Goal: Task Accomplishment & Management: Manage account settings

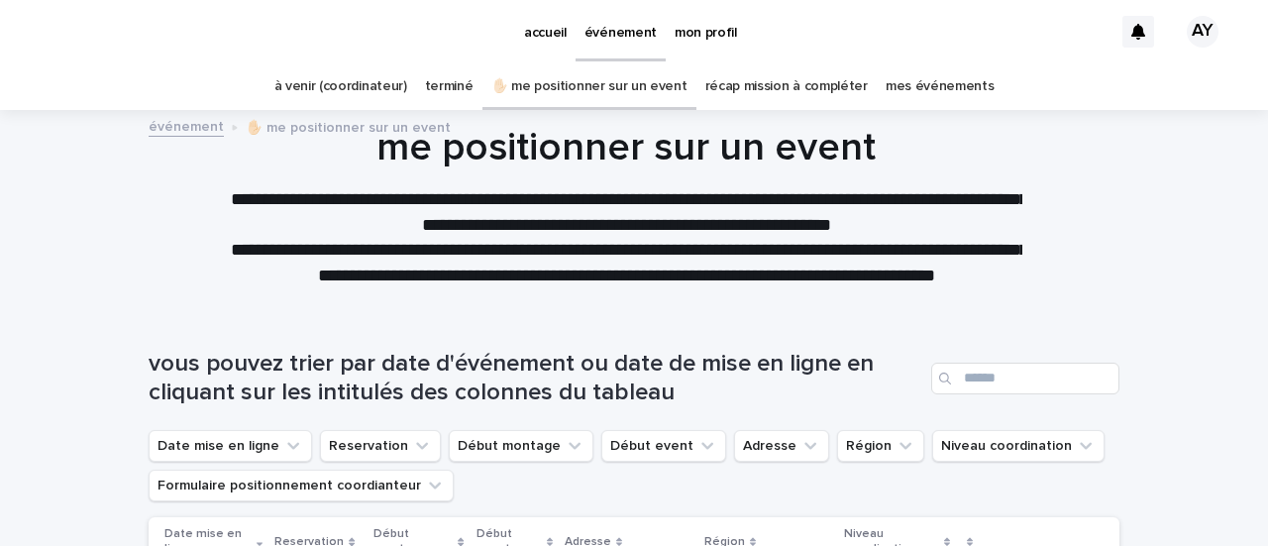
click at [303, 126] on p "✋🏻 me positionner sur un event" at bounding box center [348, 126] width 205 height 22
click at [354, 89] on link "à venir (coordinateur)" at bounding box center [340, 86] width 133 height 47
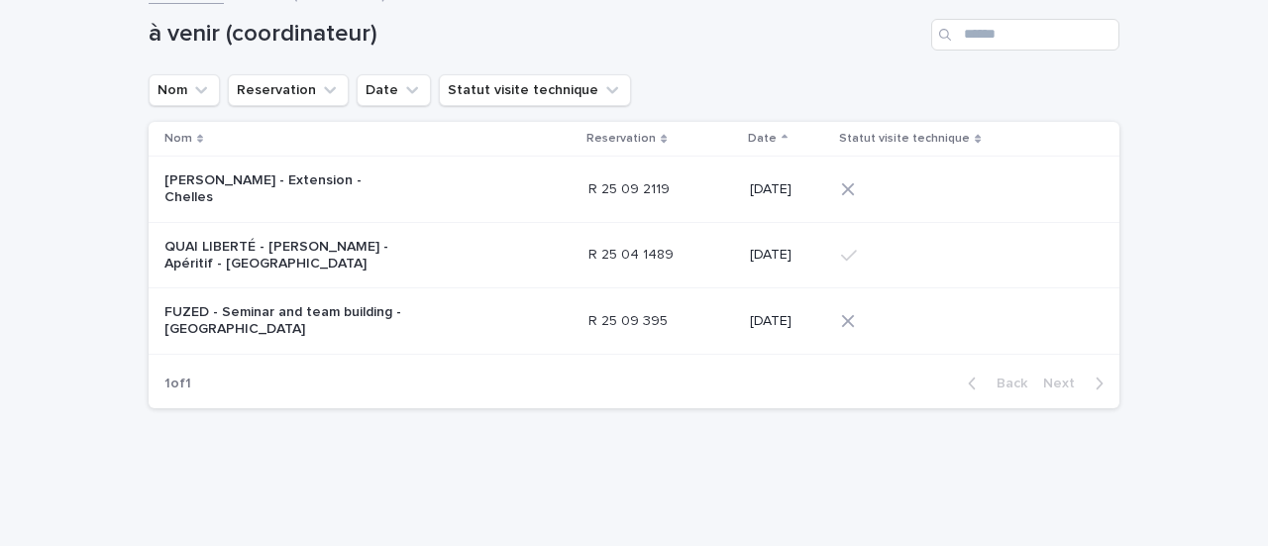
scroll to position [148, 0]
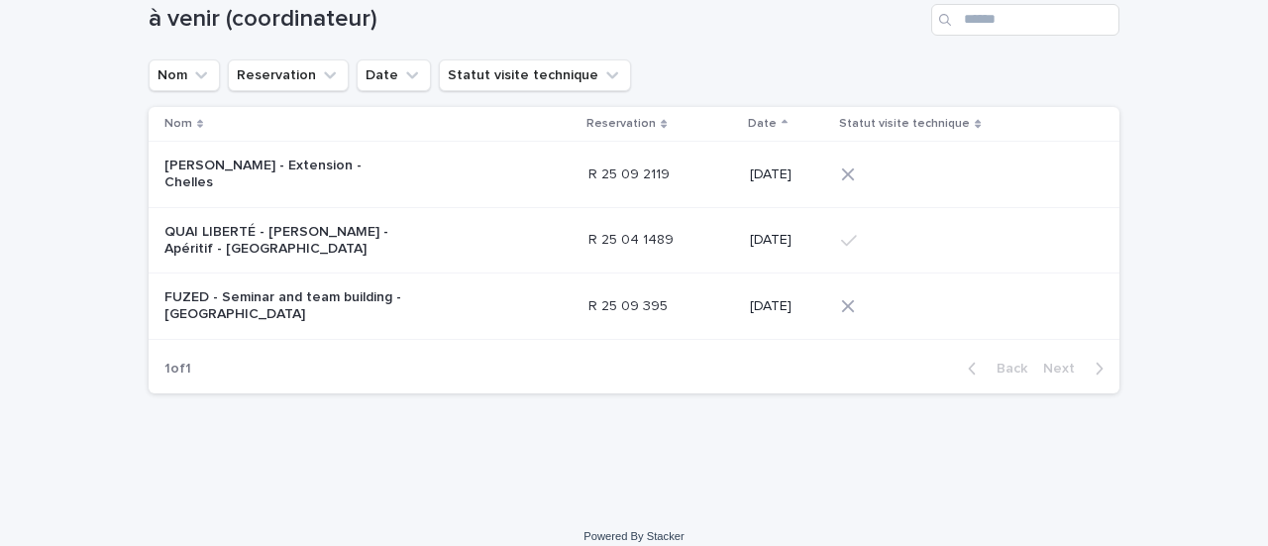
click at [369, 177] on div "[PERSON_NAME] - Extension - Chelles" at bounding box center [368, 175] width 408 height 50
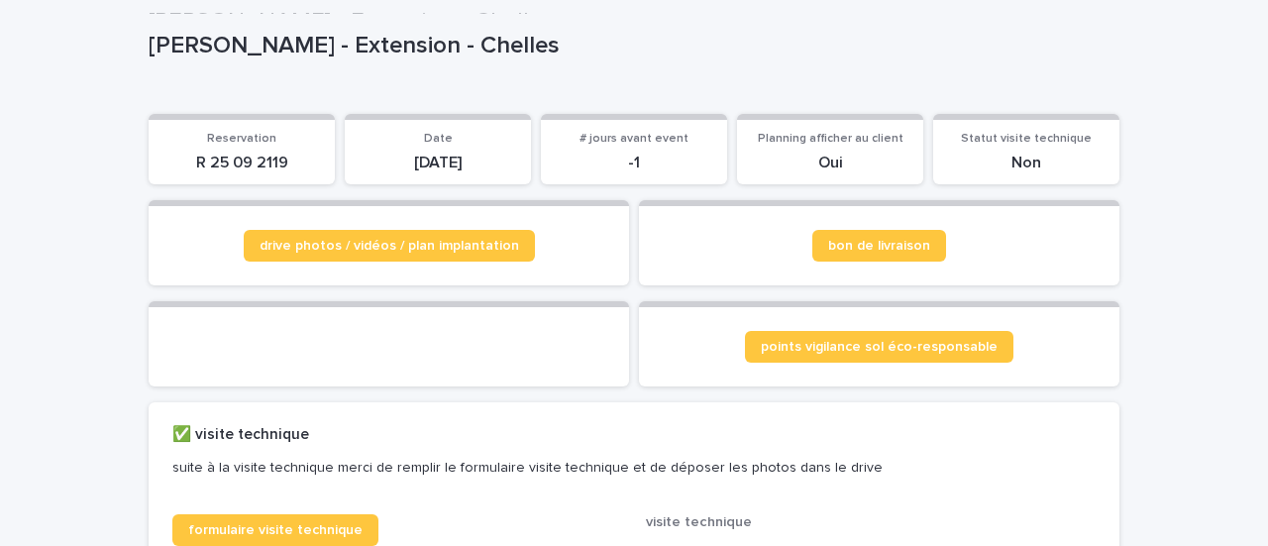
scroll to position [137, 0]
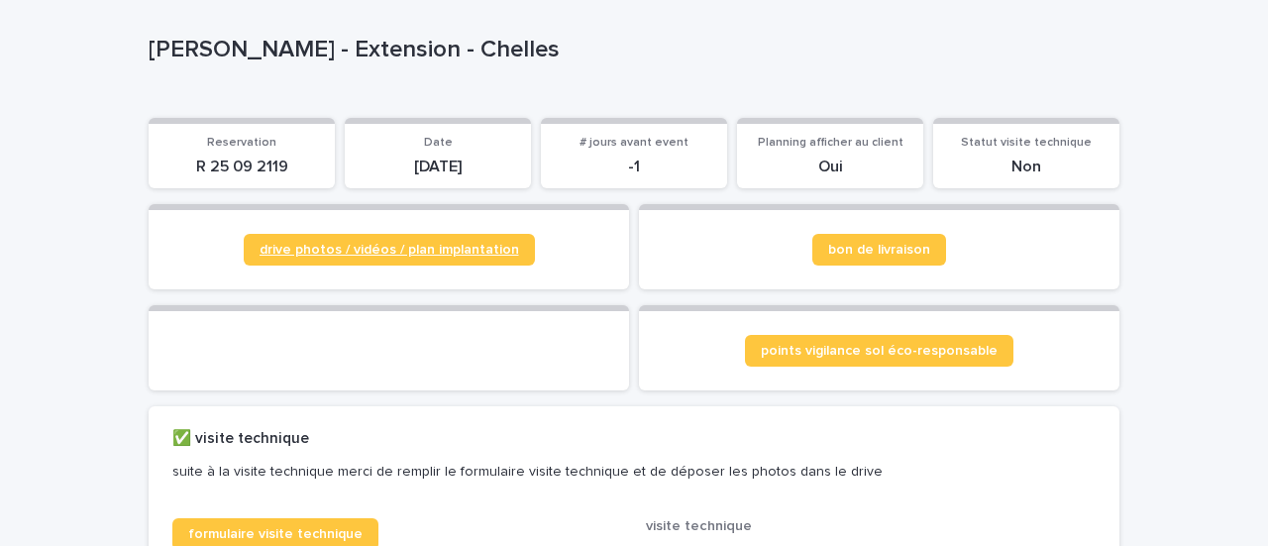
click at [430, 256] on span "drive photos / vidéos / plan implantation" at bounding box center [390, 250] width 260 height 14
click at [918, 252] on span "bon de livraison" at bounding box center [879, 250] width 102 height 14
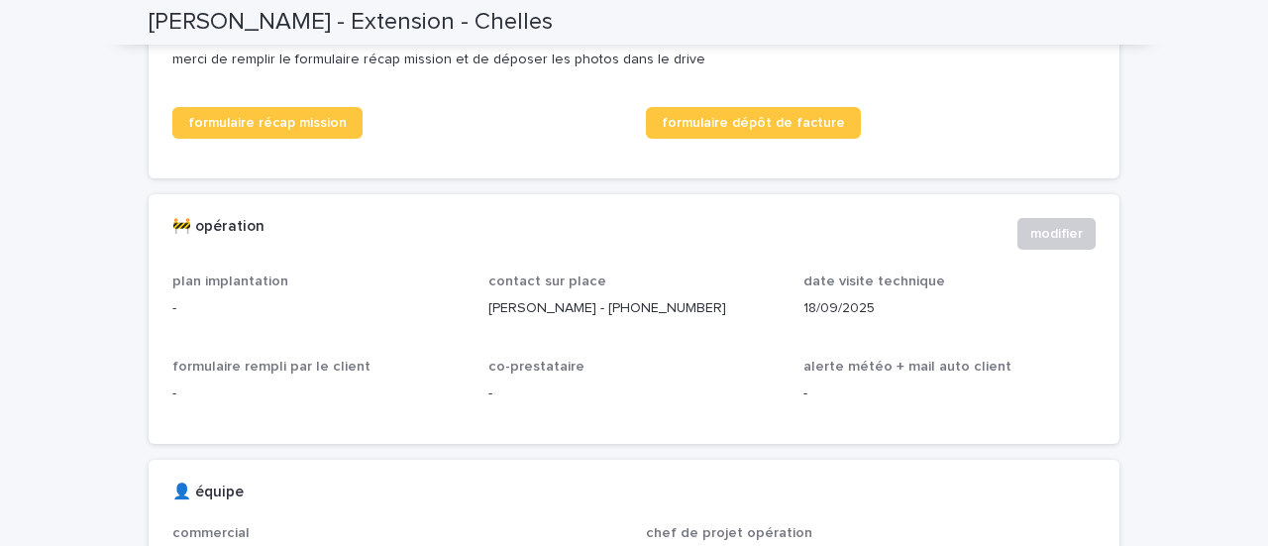
scroll to position [1100, 0]
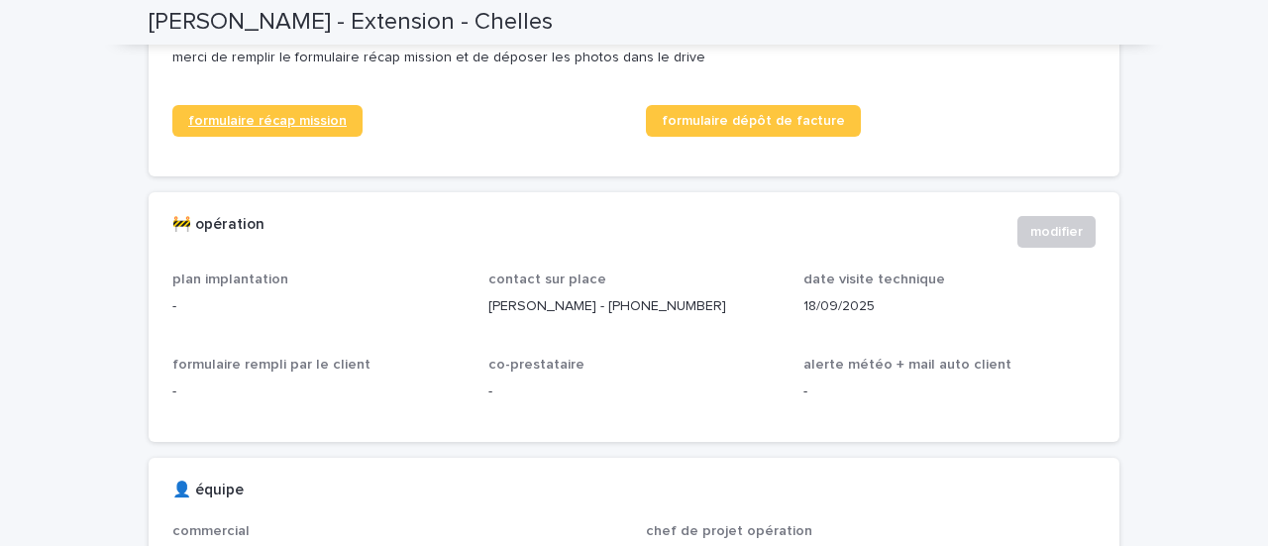
click at [317, 128] on span "formulaire récap mission" at bounding box center [267, 121] width 158 height 14
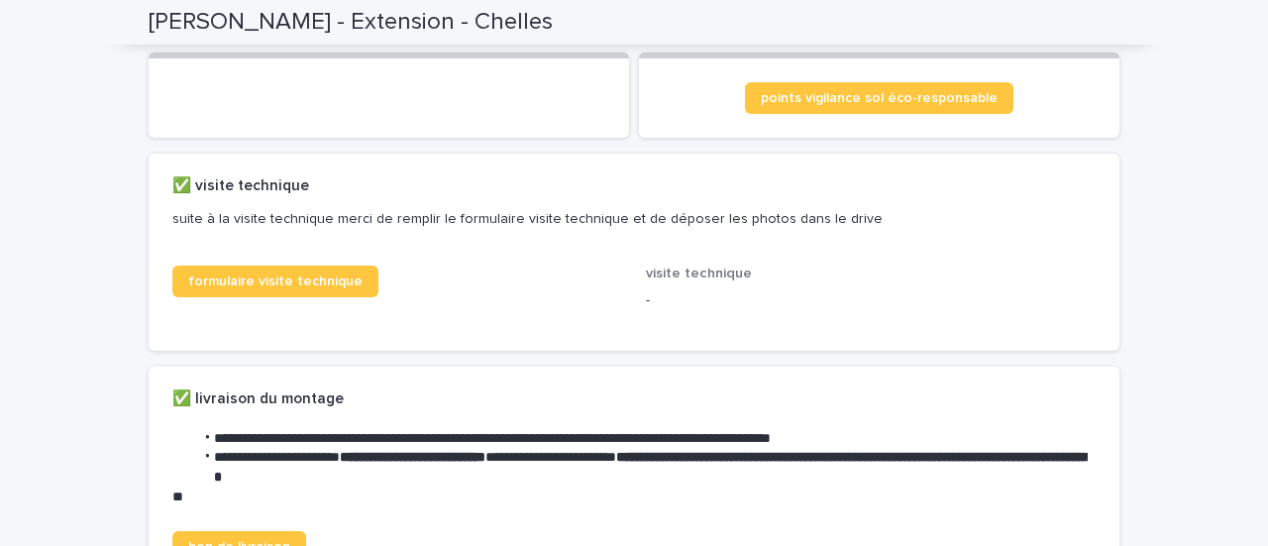
scroll to position [0, 0]
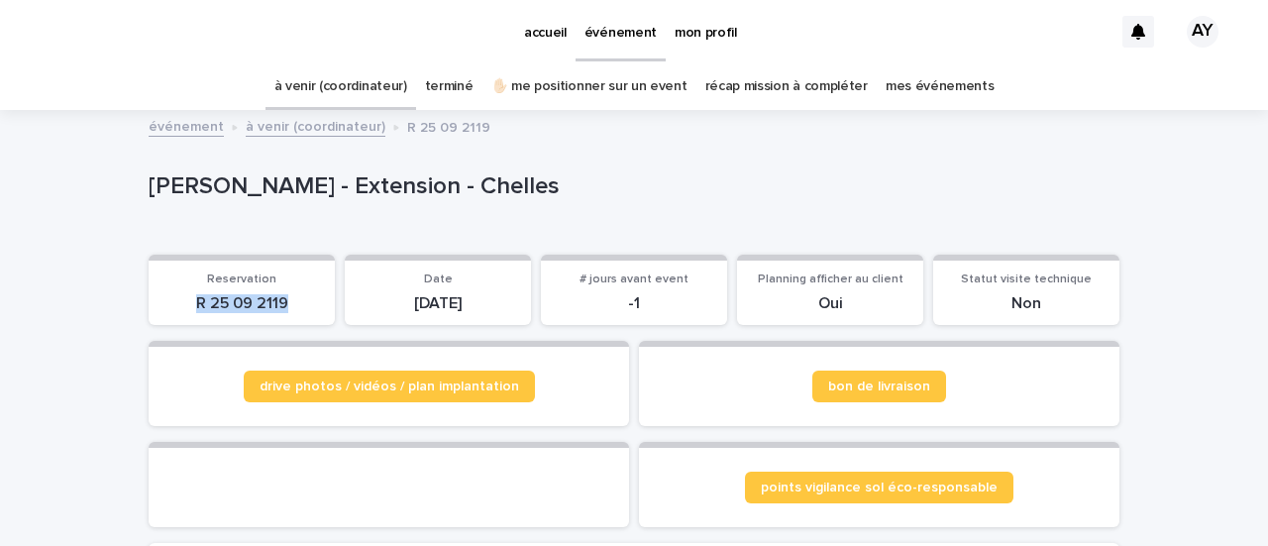
drag, startPoint x: 292, startPoint y: 297, endPoint x: 167, endPoint y: 308, distance: 125.3
click at [167, 308] on p "R 25 09 2119" at bounding box center [241, 303] width 162 height 19
copy p "R 25 09 2119"
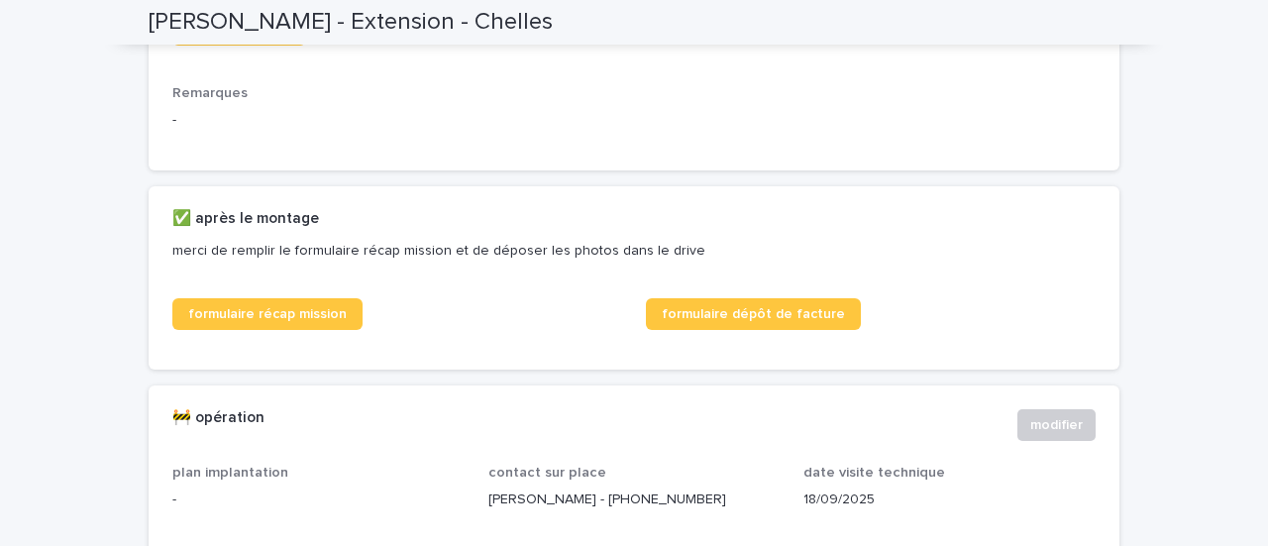
scroll to position [907, 0]
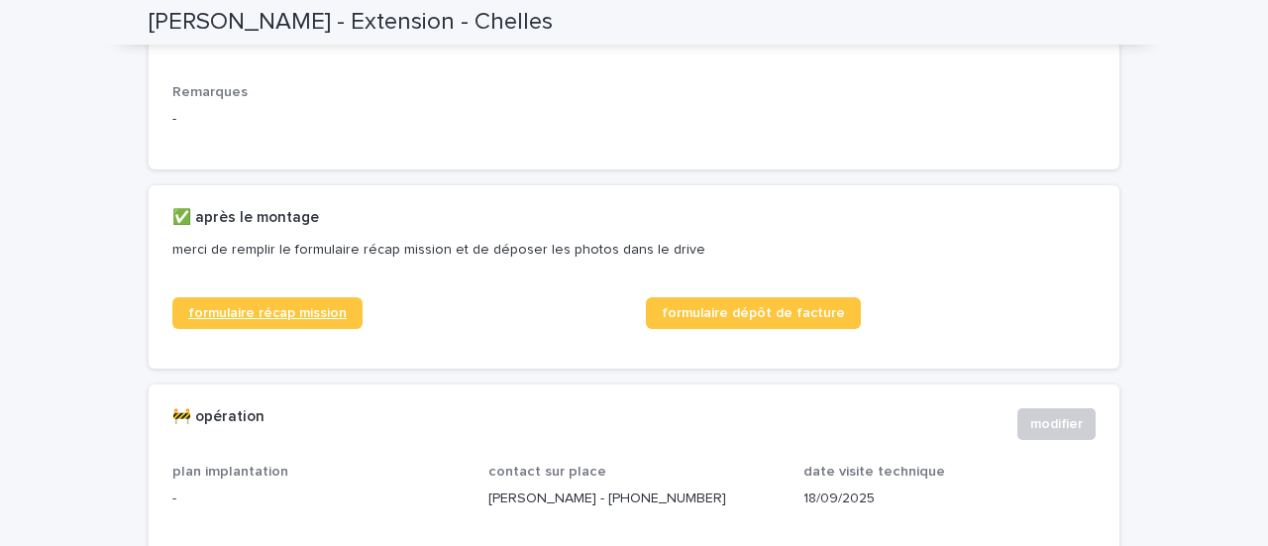
click at [317, 329] on link "formulaire récap mission" at bounding box center [267, 313] width 190 height 32
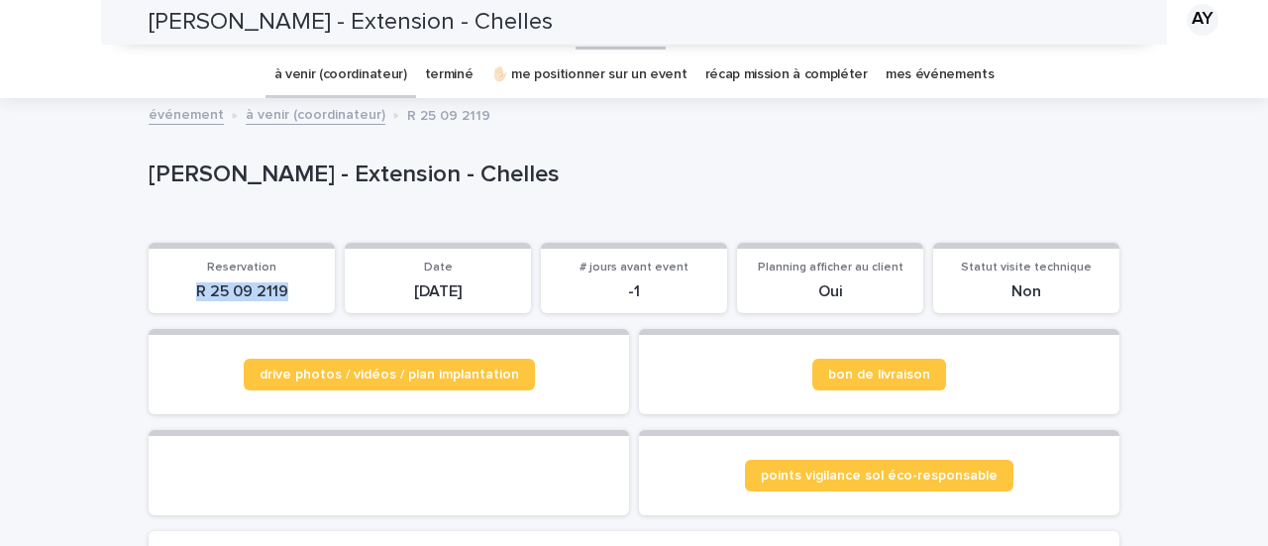
scroll to position [0, 0]
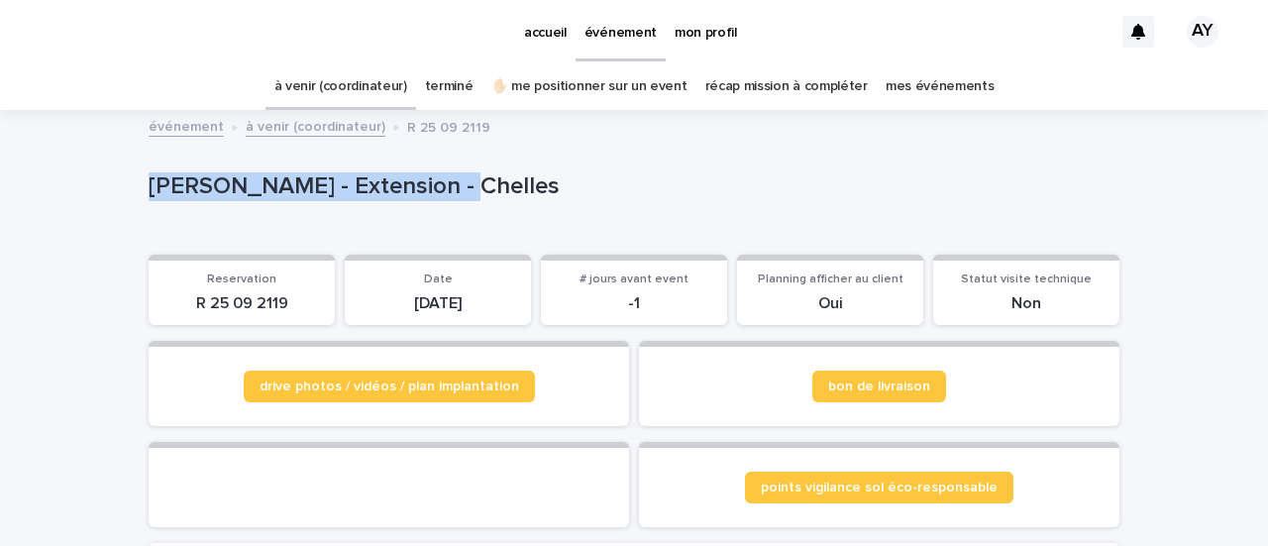
drag, startPoint x: 429, startPoint y: 171, endPoint x: 136, endPoint y: 167, distance: 293.3
copy p "[PERSON_NAME] - Extension - Chelles"
click at [689, 30] on p "mon profil" at bounding box center [706, 21] width 62 height 42
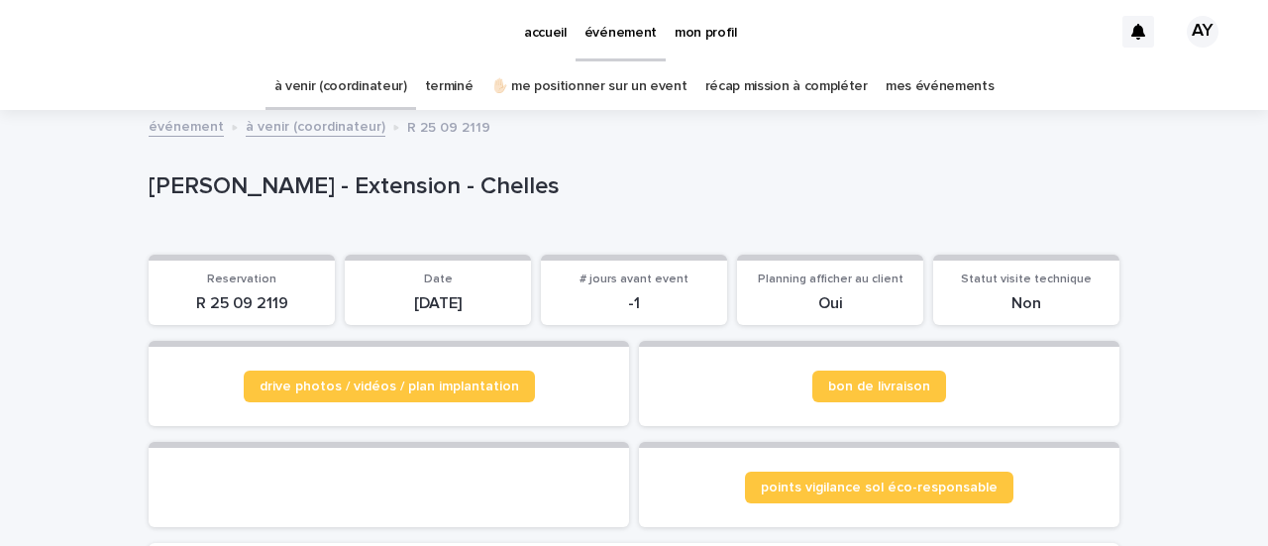
scroll to position [63, 0]
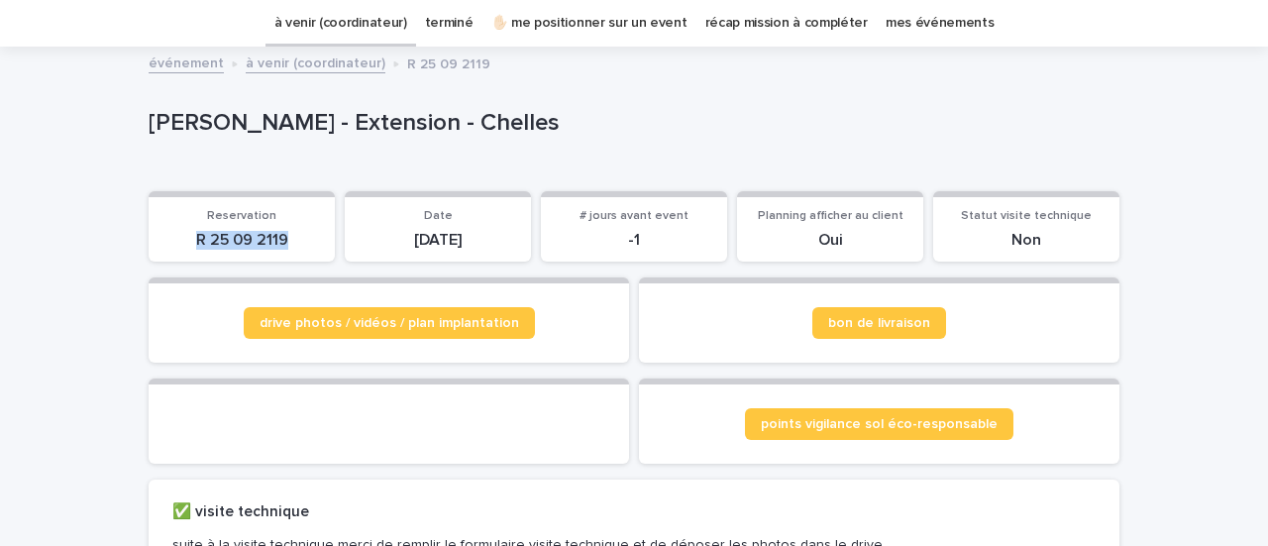
drag, startPoint x: 295, startPoint y: 238, endPoint x: 164, endPoint y: 243, distance: 130.9
click at [164, 243] on p "R 25 09 2119" at bounding box center [241, 240] width 162 height 19
copy p "R 25 09 2119"
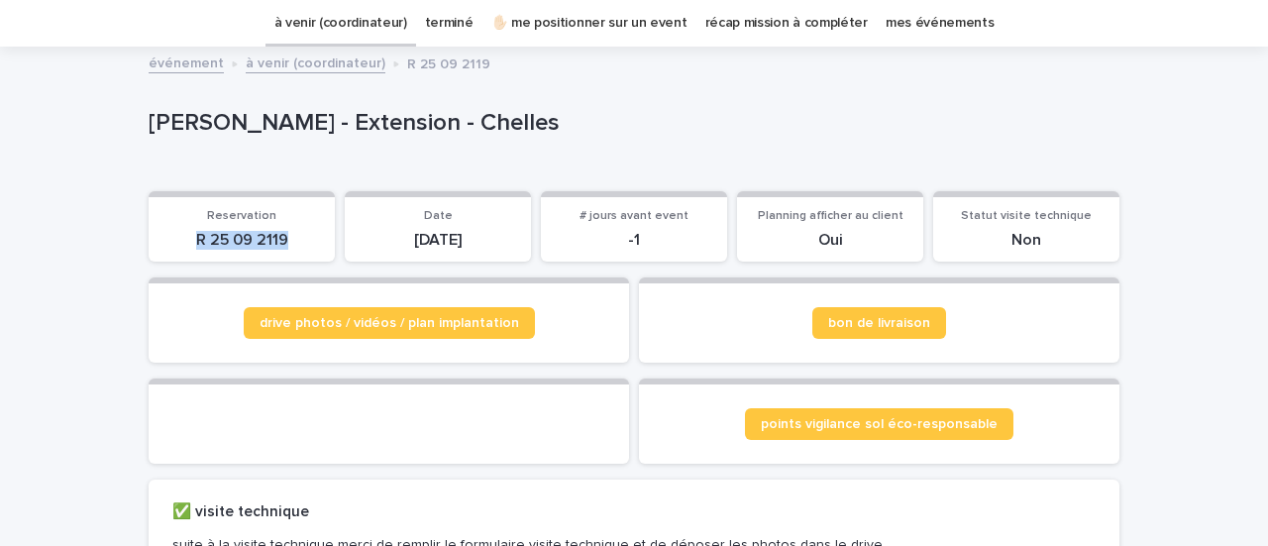
click at [297, 65] on link "à venir (coordinateur)" at bounding box center [316, 62] width 140 height 23
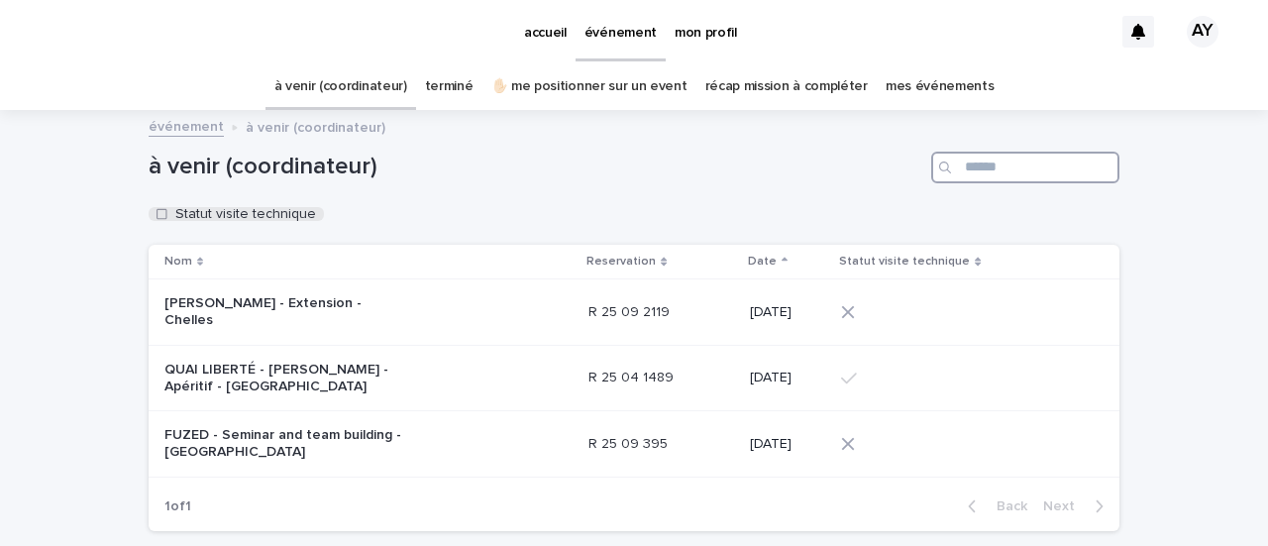
click at [988, 168] on input "Search" at bounding box center [1025, 168] width 188 height 32
paste input "**********"
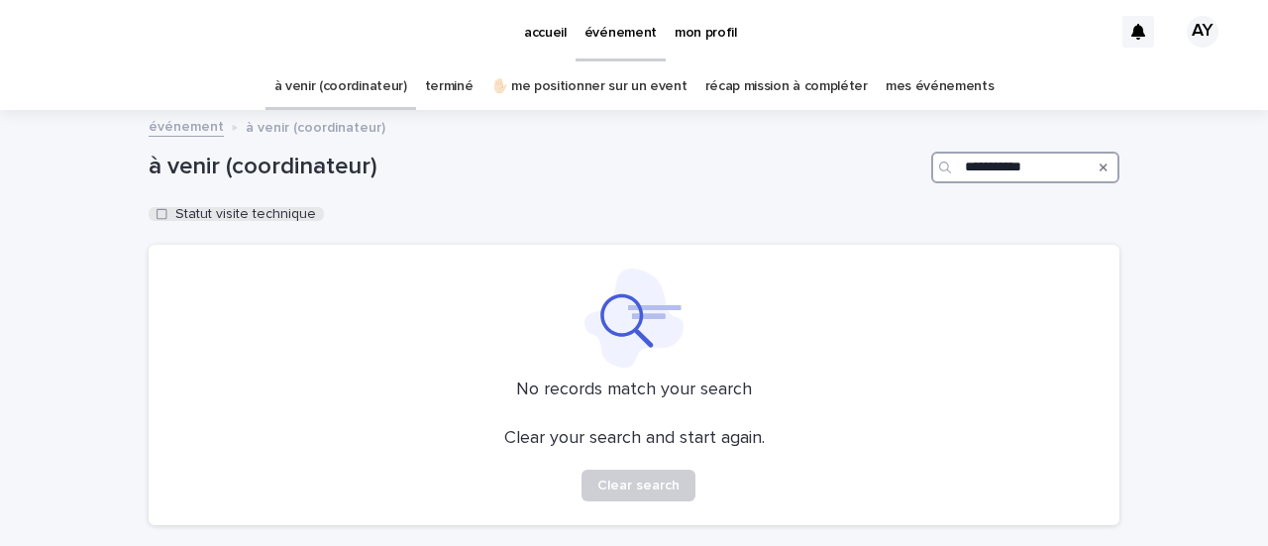
type input "**********"
